Goal: Transaction & Acquisition: Purchase product/service

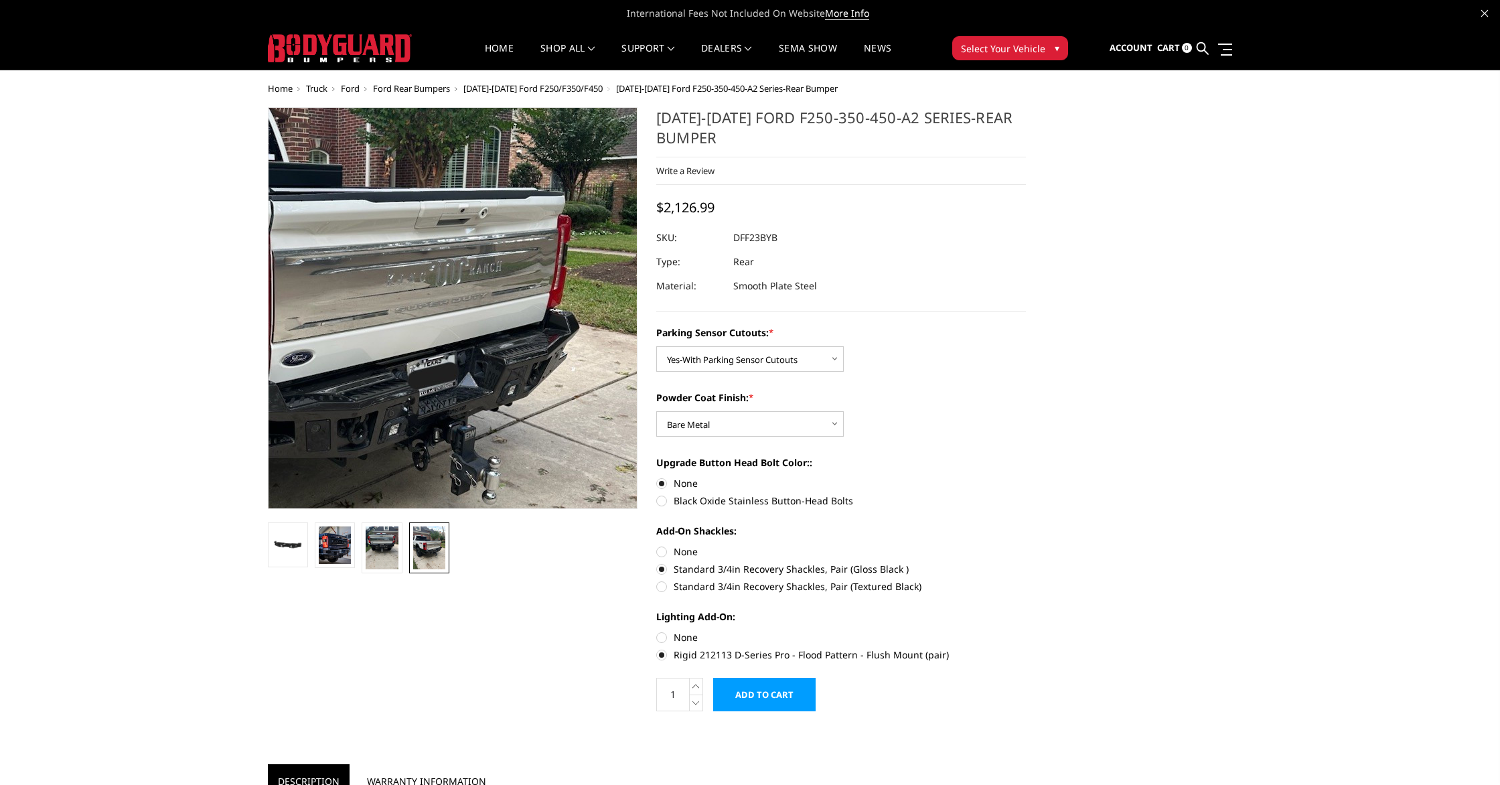
select select "2436"
select select "2438"
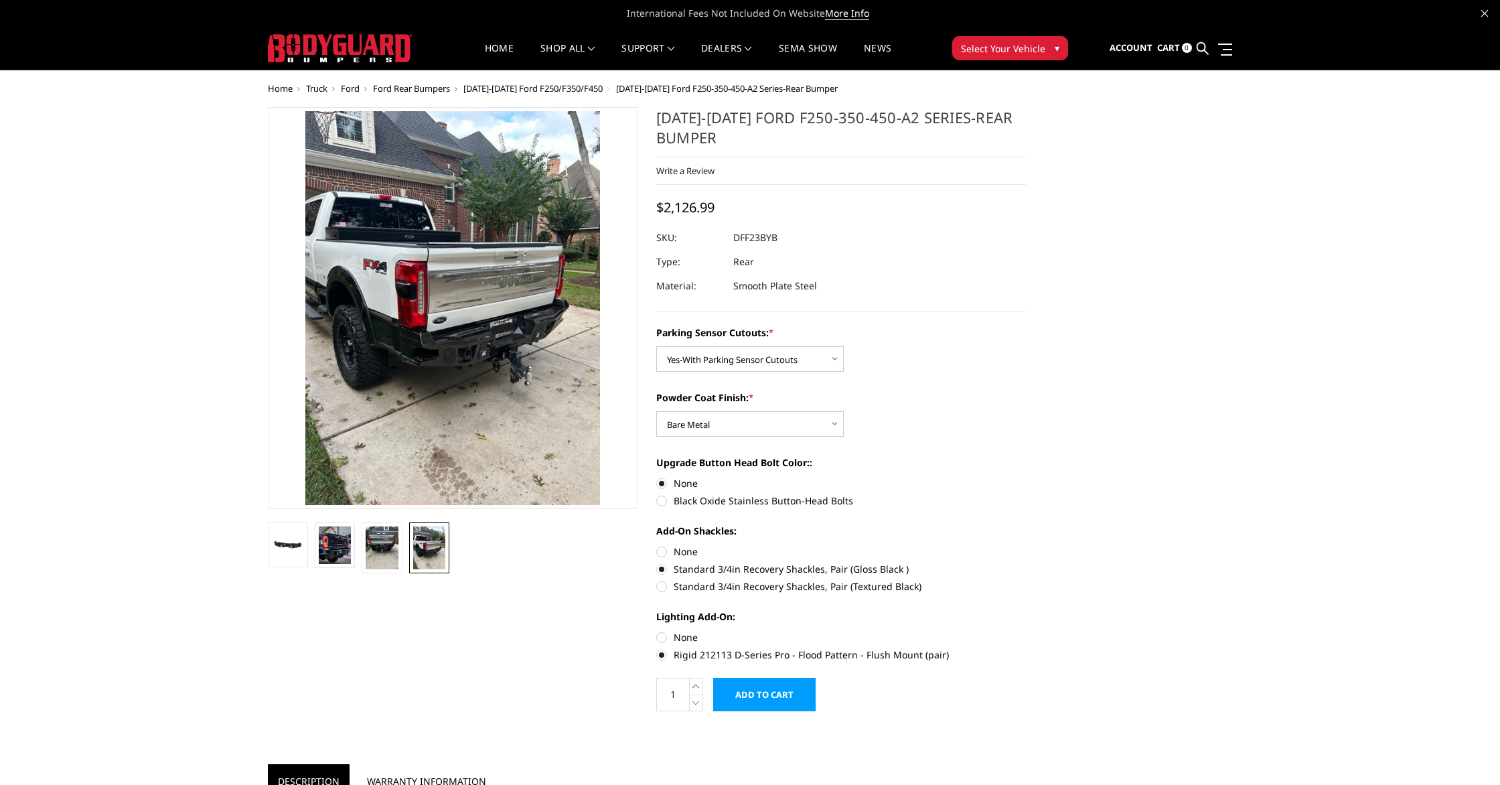
drag, startPoint x: 731, startPoint y: 238, endPoint x: 820, endPoint y: 236, distance: 88.4
click at [820, 236] on div at bounding box center [841, 238] width 370 height 24
click at [735, 236] on dd "DFF23BYB" at bounding box center [755, 238] width 44 height 24
drag, startPoint x: 733, startPoint y: 237, endPoint x: 806, endPoint y: 238, distance: 73.0
click at [805, 238] on dl "SKU: DFF23BYB UPC: Type: Rear Material: Smooth Plate Steel" at bounding box center [841, 262] width 370 height 72
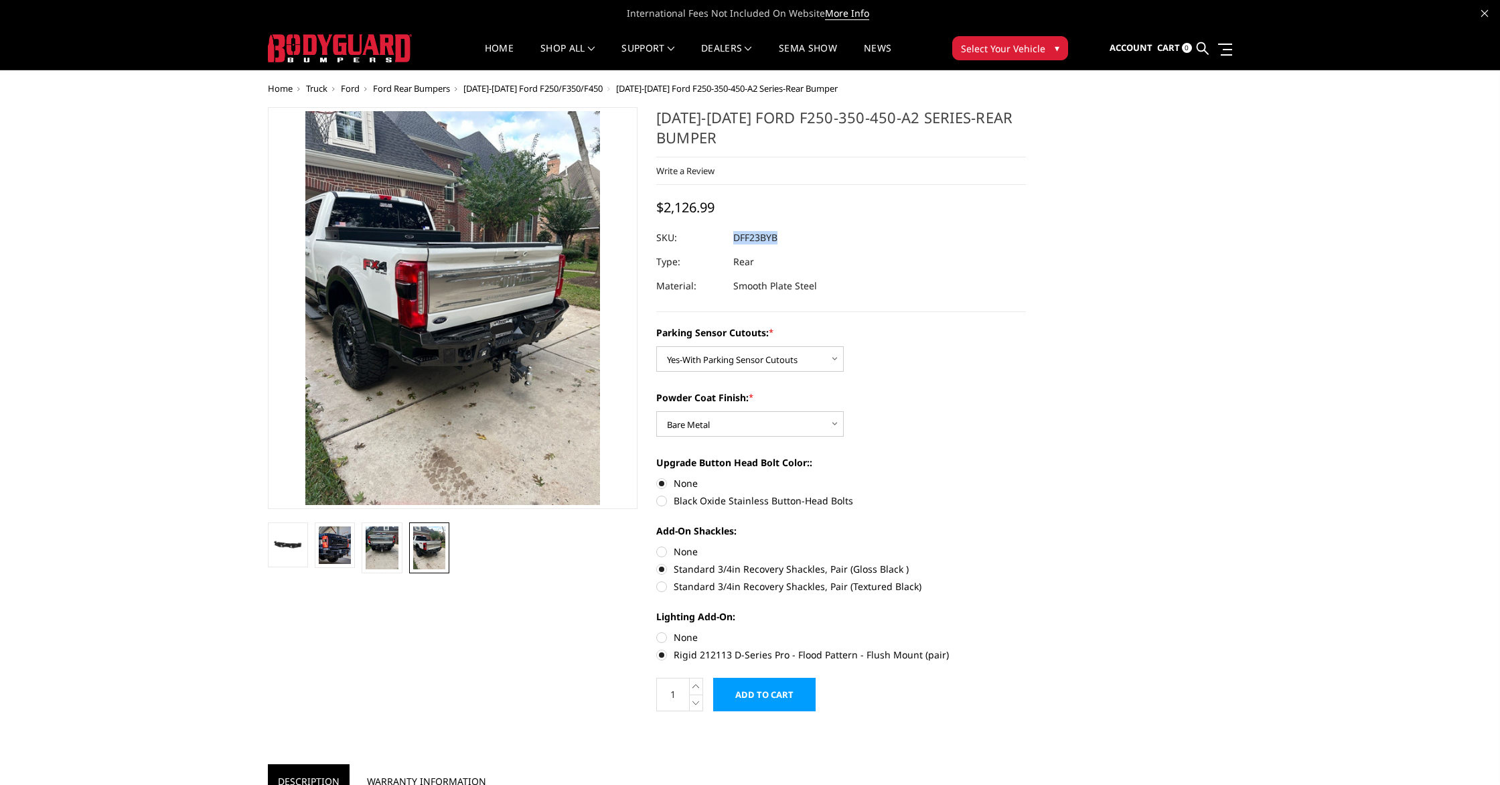
copy dl "DFF23BYB UPC:"
click at [819, 629] on div "Lighting Add-On: None Rigid 212113 D-Series Pro - Flood Pattern - Flush Mount (…" at bounding box center [841, 634] width 370 height 50
click at [669, 652] on label "Rigid 212113 D-Series Pro - Flood Pattern - Flush Mount (pair)" at bounding box center [841, 655] width 370 height 14
click at [1026, 631] on input "Rigid 212113 D-Series Pro - Flood Pattern - Flush Mount (pair)" at bounding box center [1026, 630] width 1 height 1
click at [663, 635] on label "None" at bounding box center [841, 637] width 370 height 14
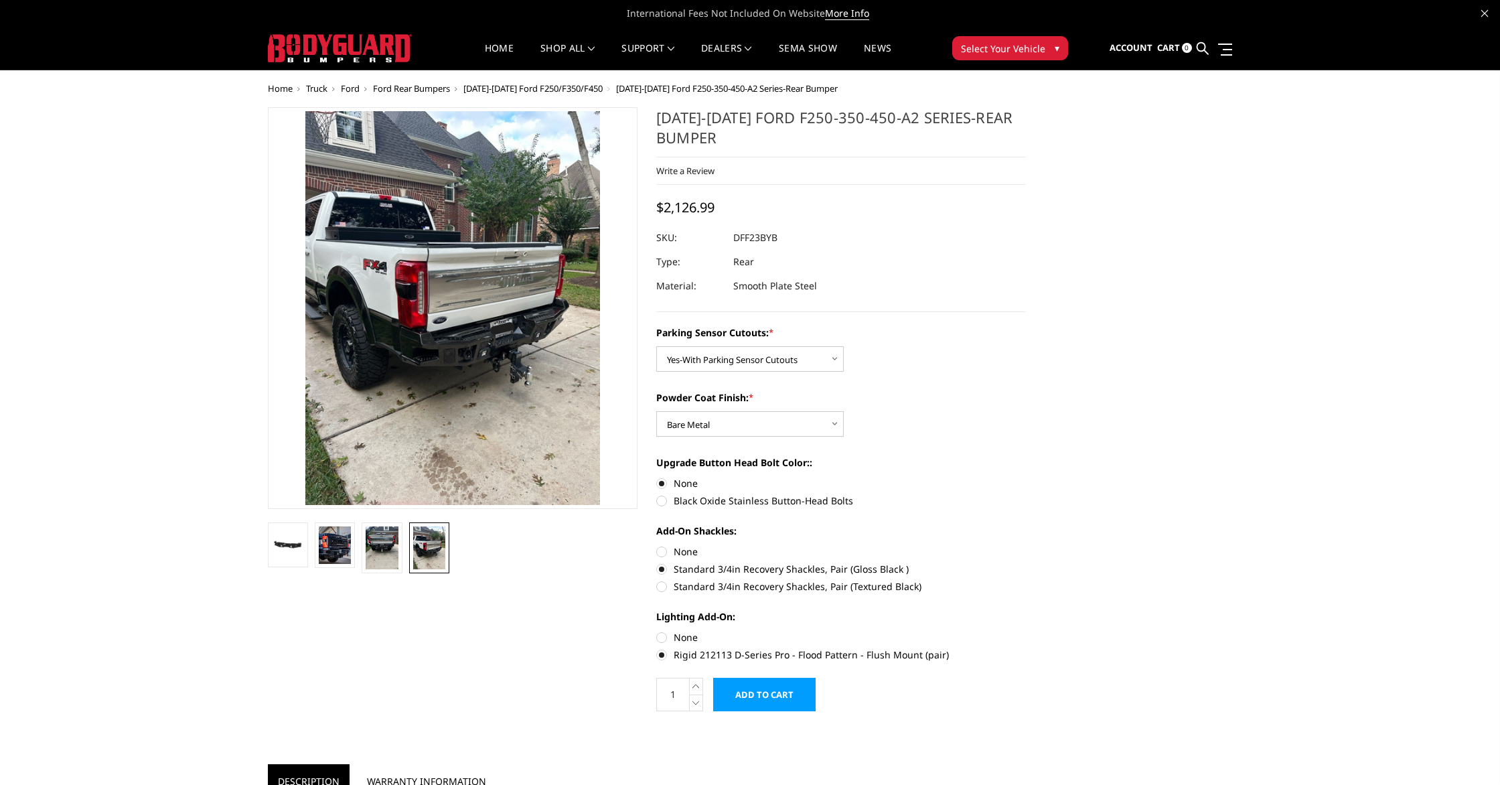
click at [657, 631] on input "None" at bounding box center [656, 630] width 1 height 1
radio input "true"
click at [662, 658] on label "Rigid 212113 D-Series Pro - Flood Pattern - Flush Mount (pair)" at bounding box center [841, 655] width 370 height 14
click at [1026, 631] on input "Rigid 212113 D-Series Pro - Flood Pattern - Flush Mount (pair)" at bounding box center [1026, 630] width 1 height 1
radio input "true"
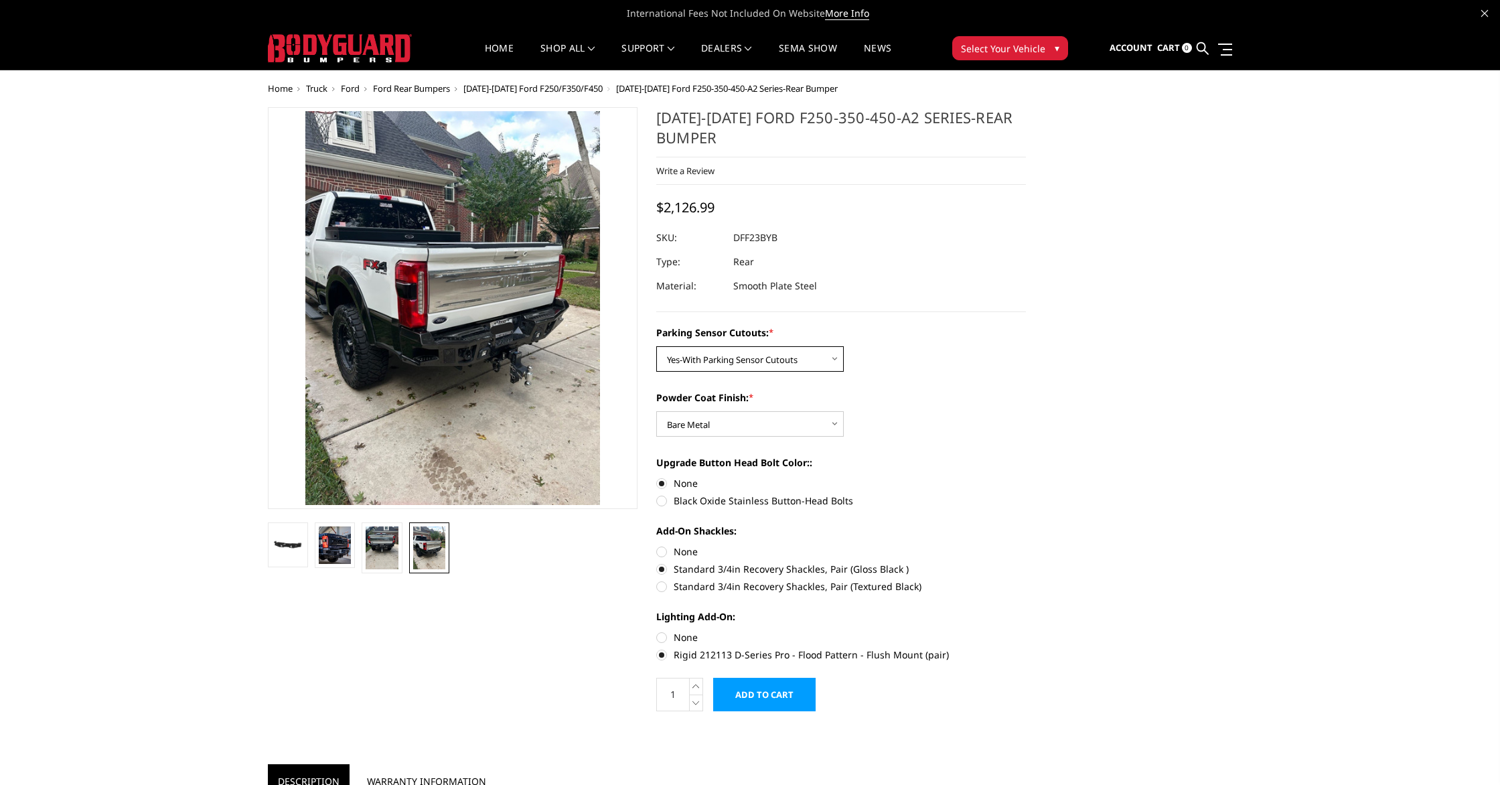
click at [808, 361] on select "Choose Options Yes-With Parking Sensor Cutouts No-Without Parking Sensor Cutouts" at bounding box center [750, 358] width 188 height 25
